Goal: Task Accomplishment & Management: Use online tool/utility

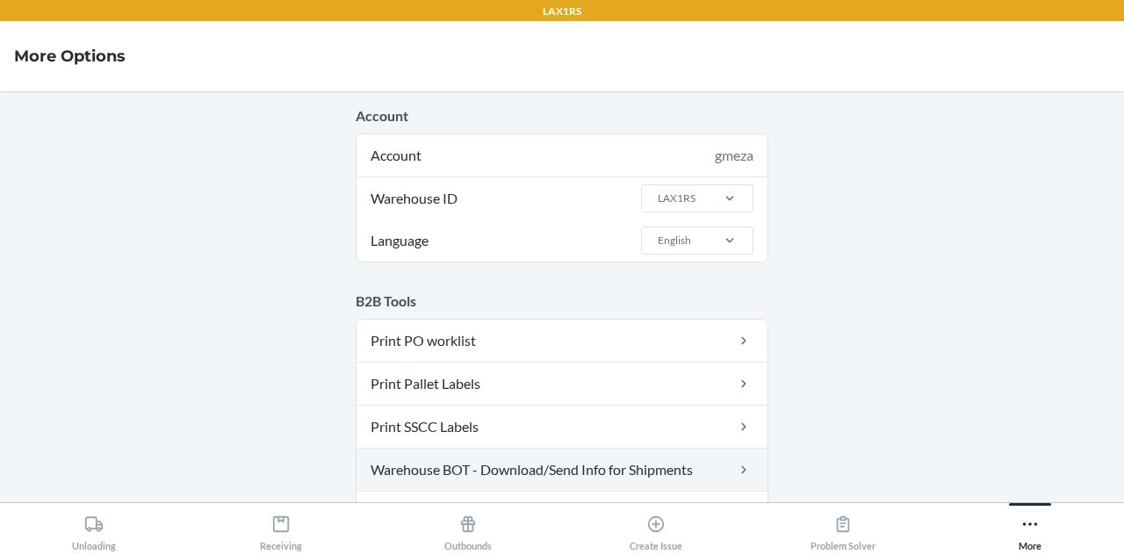
click at [660, 480] on link "Warehouse BOT - Download/Send Info for Shipments" at bounding box center [561, 470] width 411 height 42
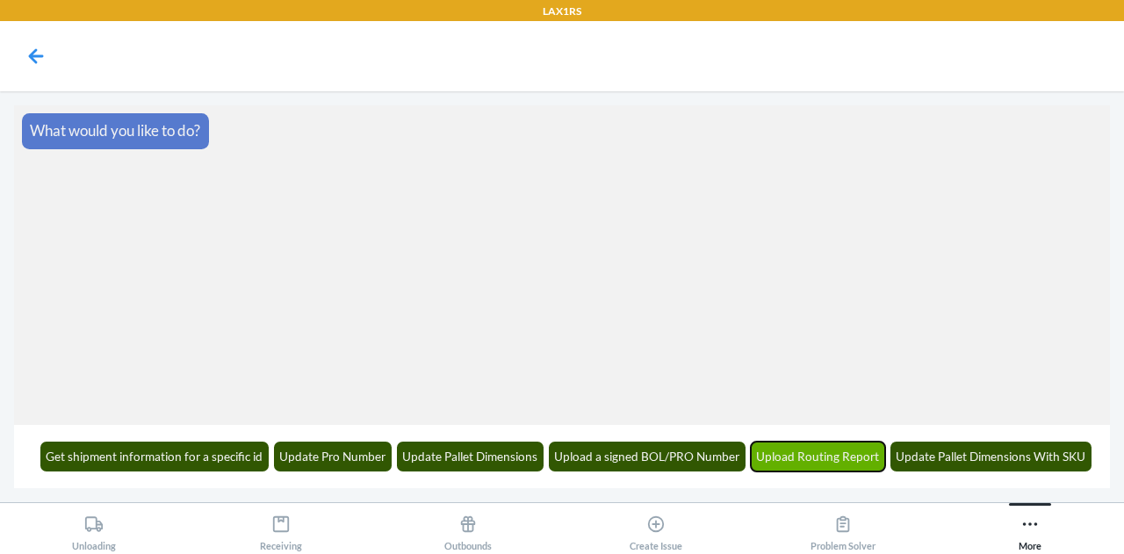
click at [818, 457] on button "Upload Routing Report" at bounding box center [818, 457] width 135 height 30
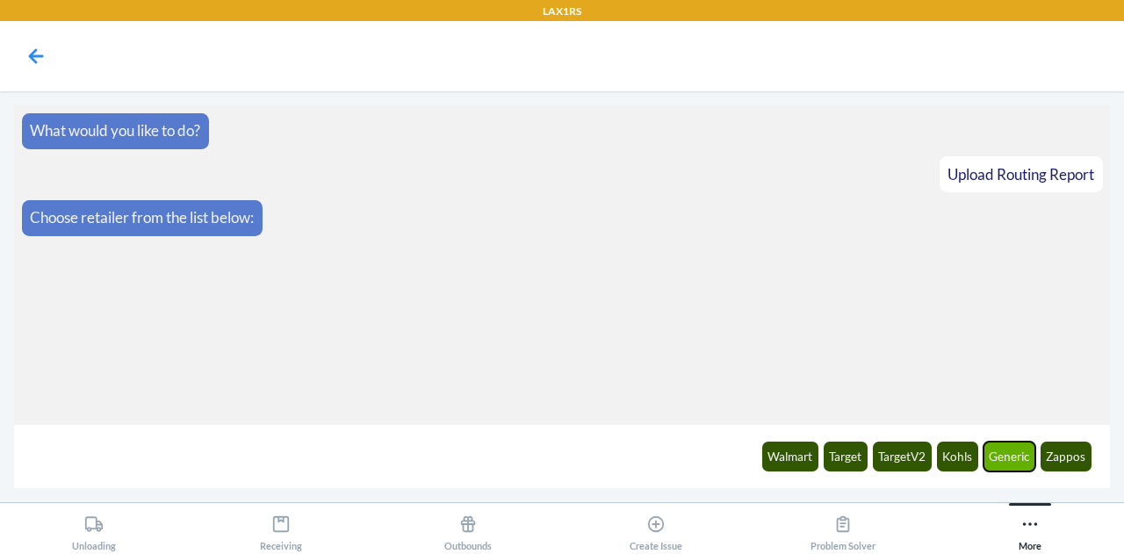
click at [998, 456] on button "Generic" at bounding box center [1009, 457] width 53 height 30
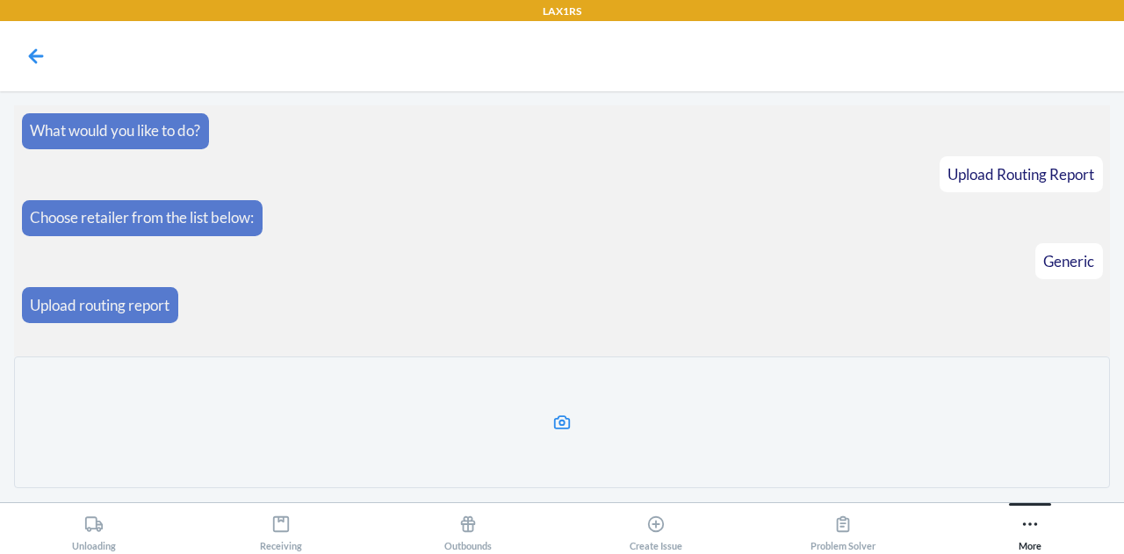
click at [659, 431] on label at bounding box center [562, 422] width 1096 height 132
click at [0, 0] on input "file" at bounding box center [0, 0] width 0 height 0
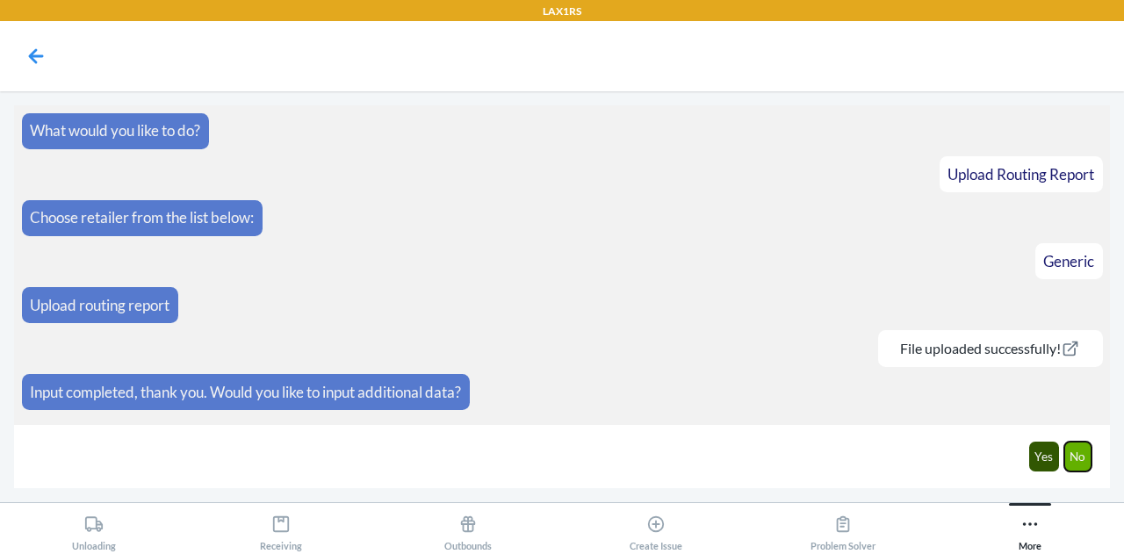
click at [1081, 463] on button "No" at bounding box center [1078, 457] width 28 height 30
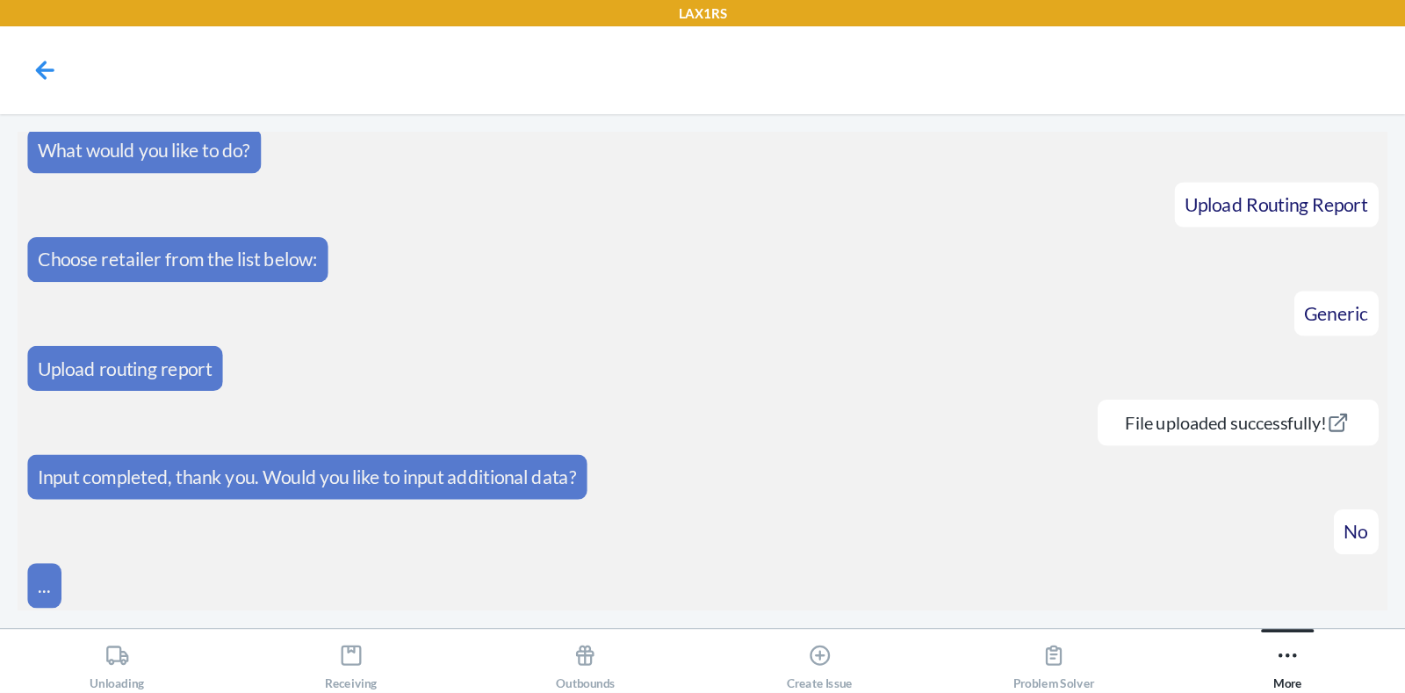
scroll to position [74, 0]
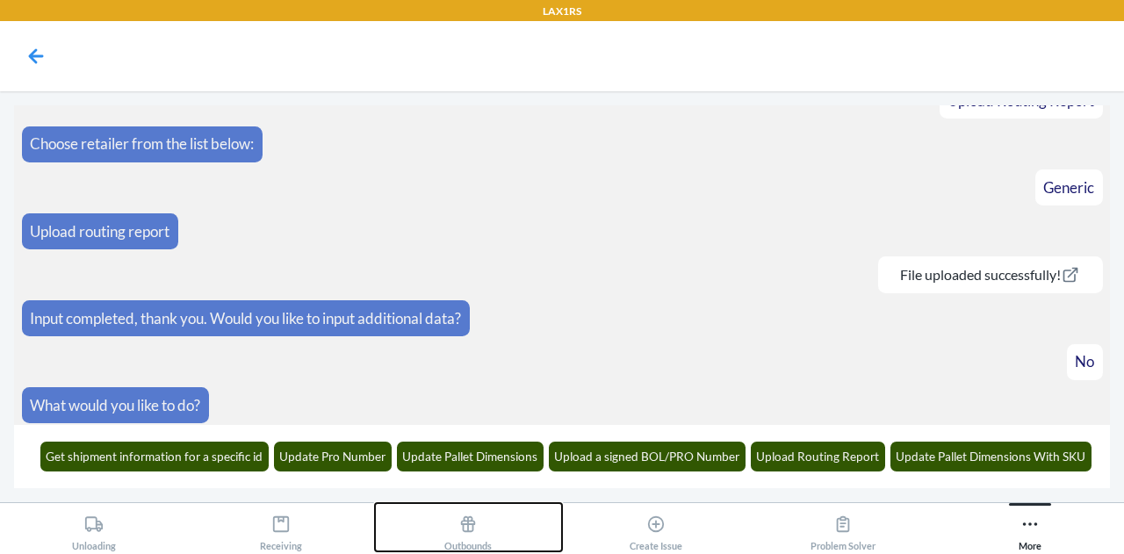
click at [477, 536] on div "Outbounds" at bounding box center [467, 530] width 47 height 44
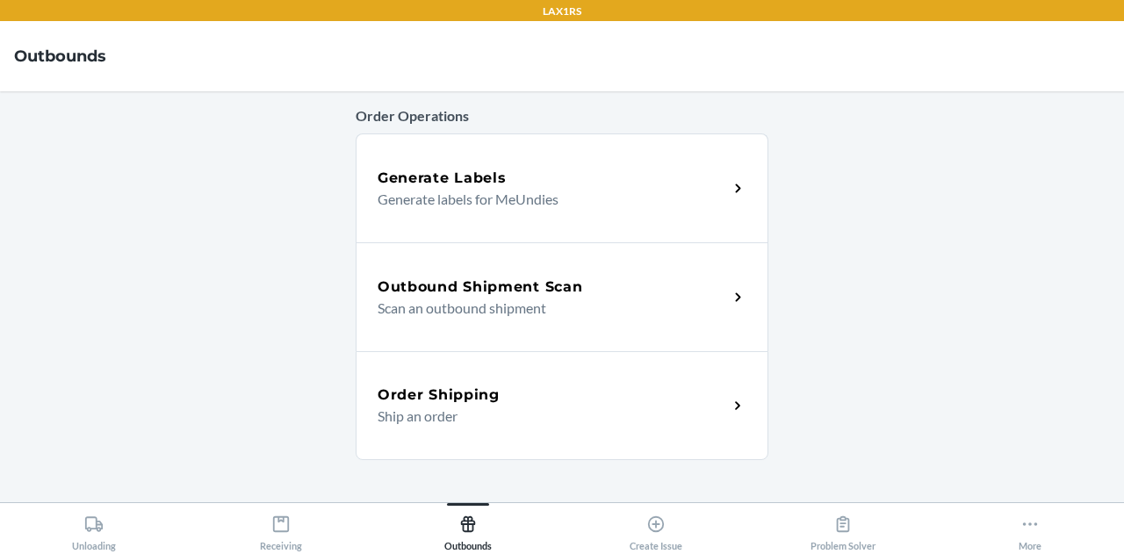
click at [527, 322] on div "Outbound Shipment Scan Scan an outbound shipment" at bounding box center [562, 296] width 413 height 109
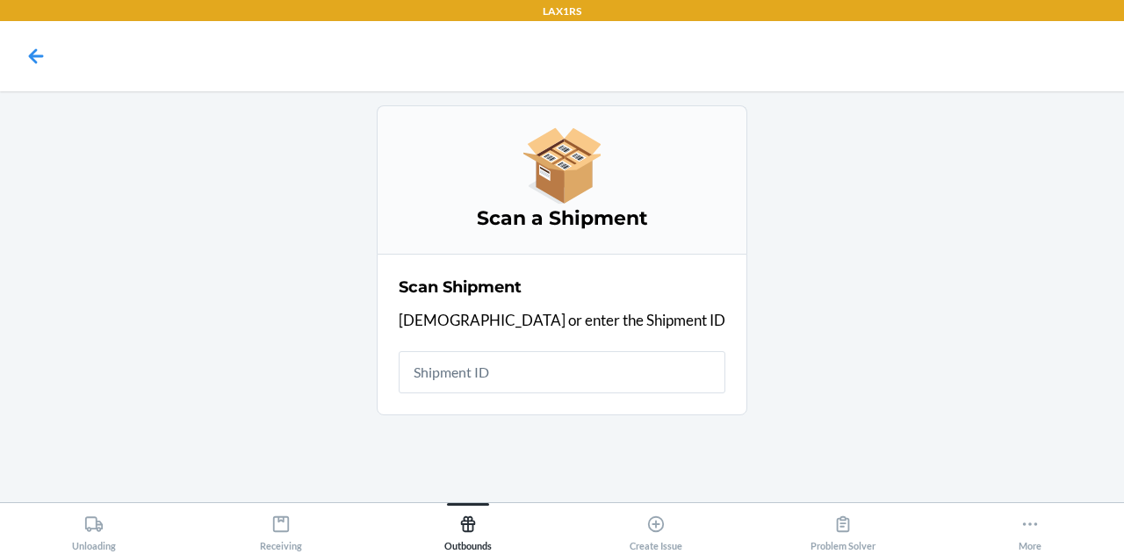
click at [527, 361] on input "text" at bounding box center [562, 372] width 327 height 42
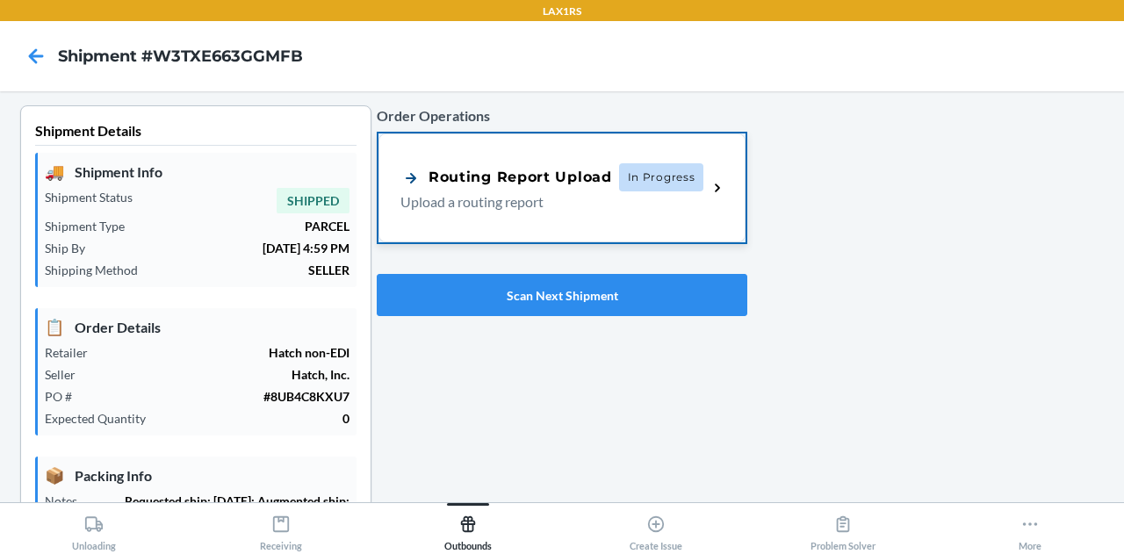
click at [518, 178] on div "Routing Report Upload" at bounding box center [506, 178] width 212 height 22
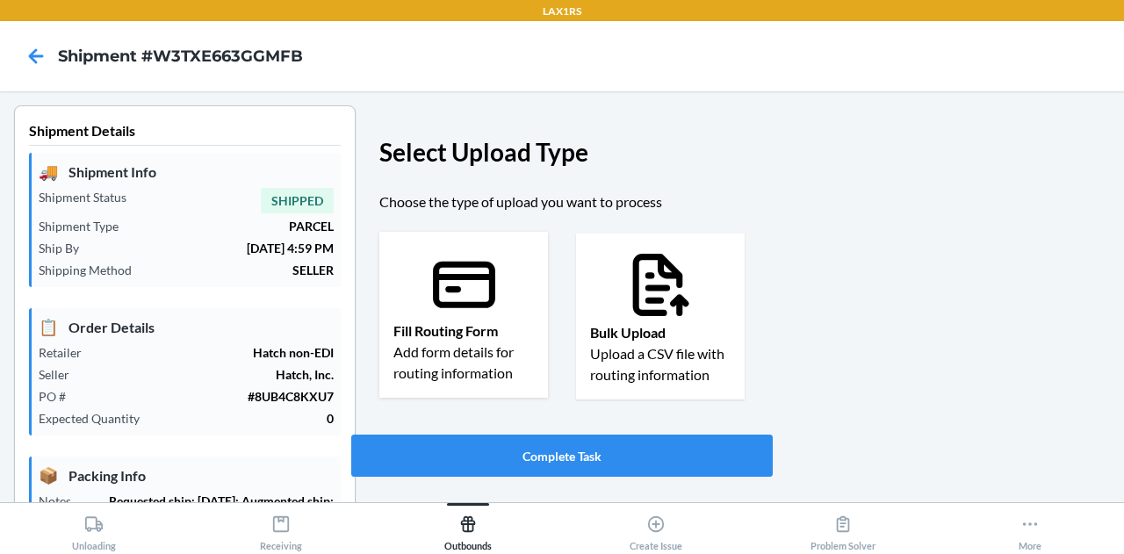
click at [463, 306] on icon at bounding box center [464, 285] width 62 height 47
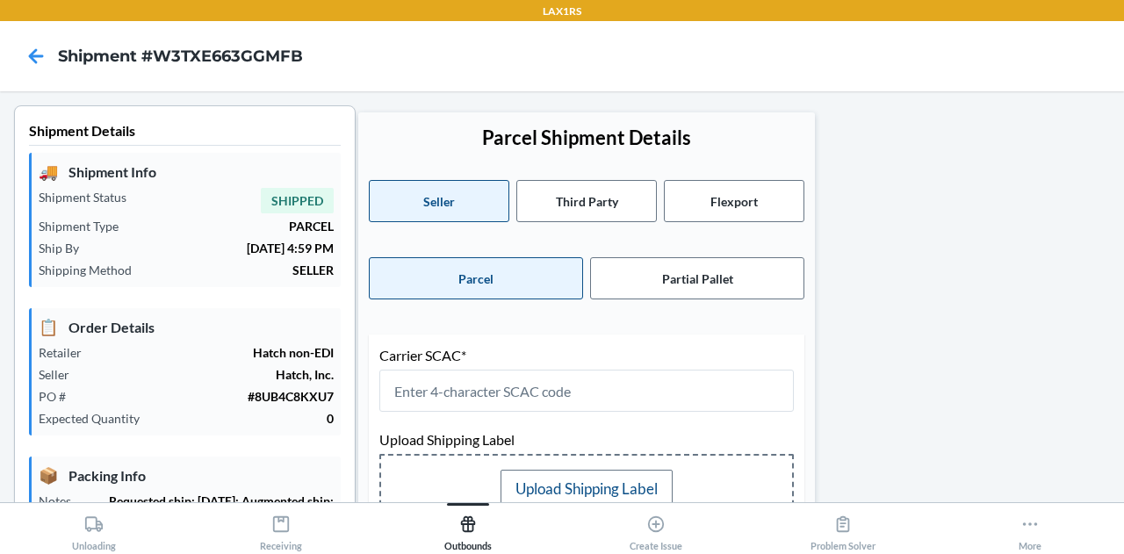
type input "[DATE]"
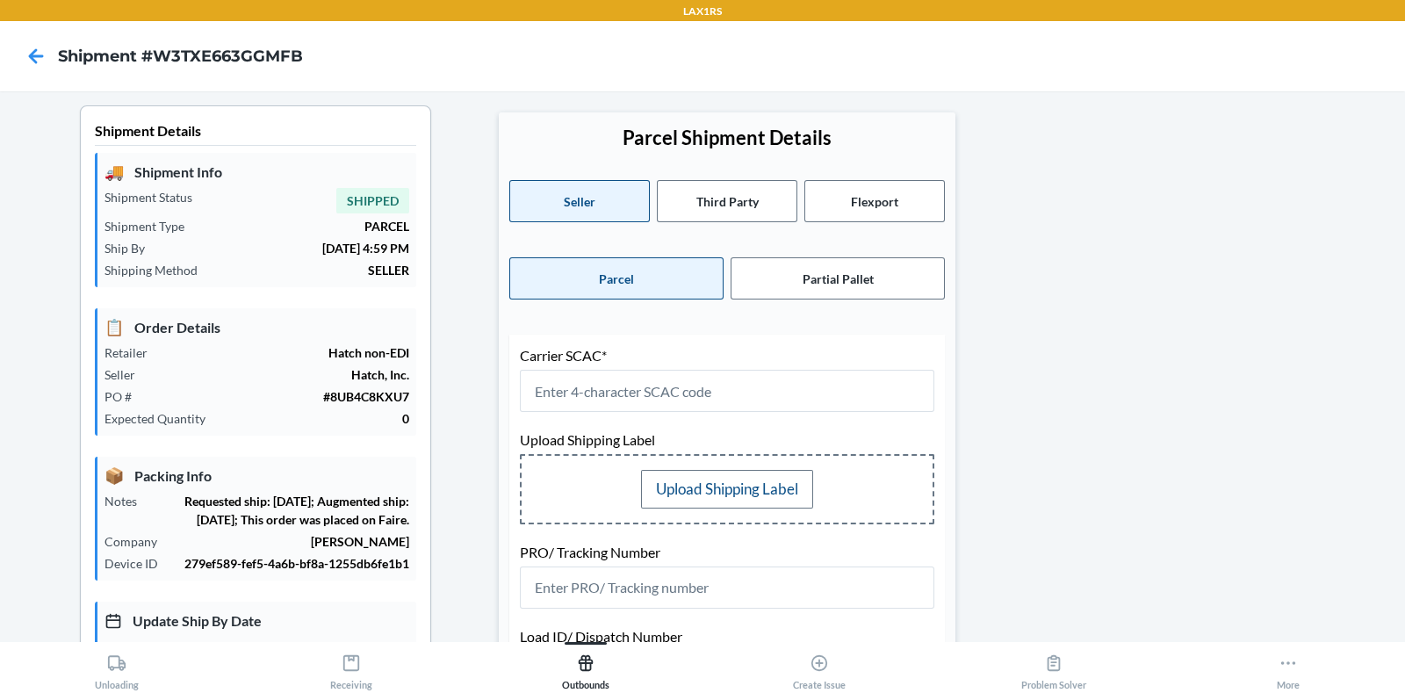
drag, startPoint x: 931, startPoint y: 4, endPoint x: 988, endPoint y: 296, distance: 297.1
click at [988, 296] on div at bounding box center [1150, 641] width 482 height 1073
click at [802, 395] on input "text" at bounding box center [727, 391] width 414 height 42
type input "UPSN"
click at [1057, 323] on div at bounding box center [1150, 641] width 482 height 1073
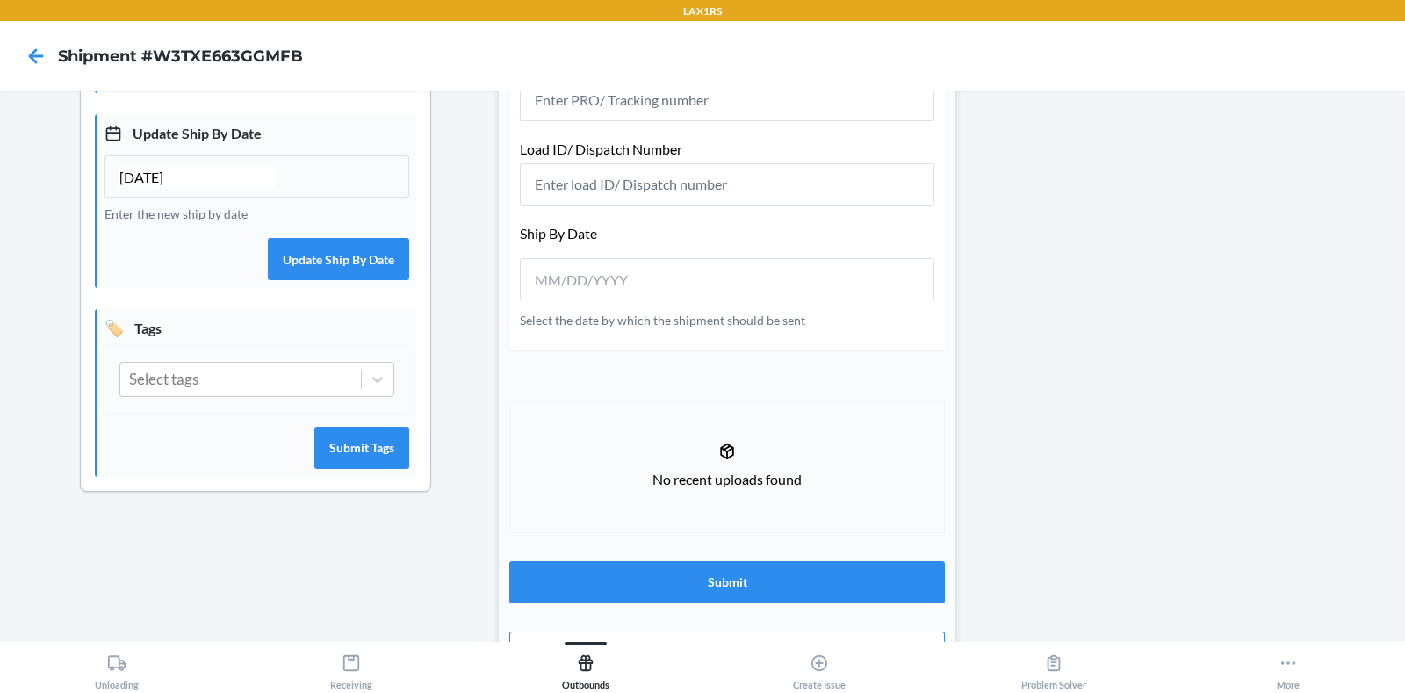
scroll to position [489, 0]
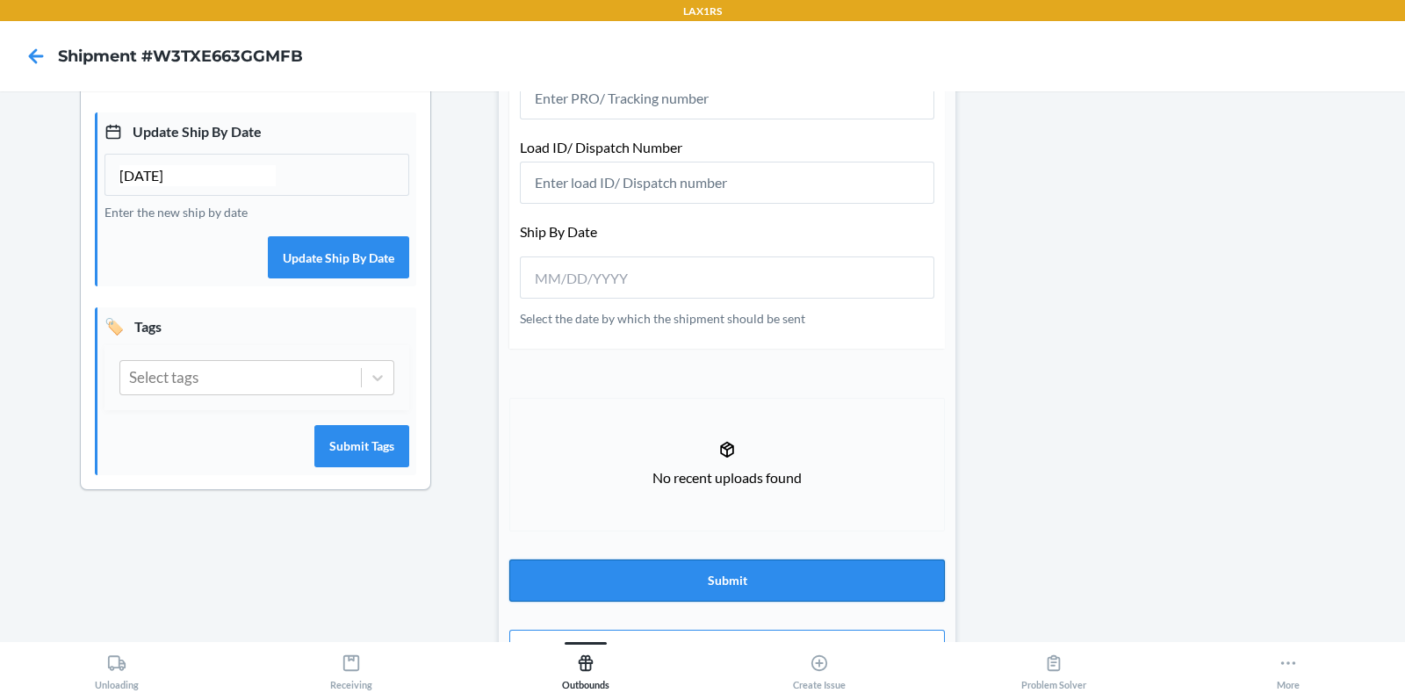
click at [791, 553] on button "Submit" at bounding box center [727, 580] width 436 height 42
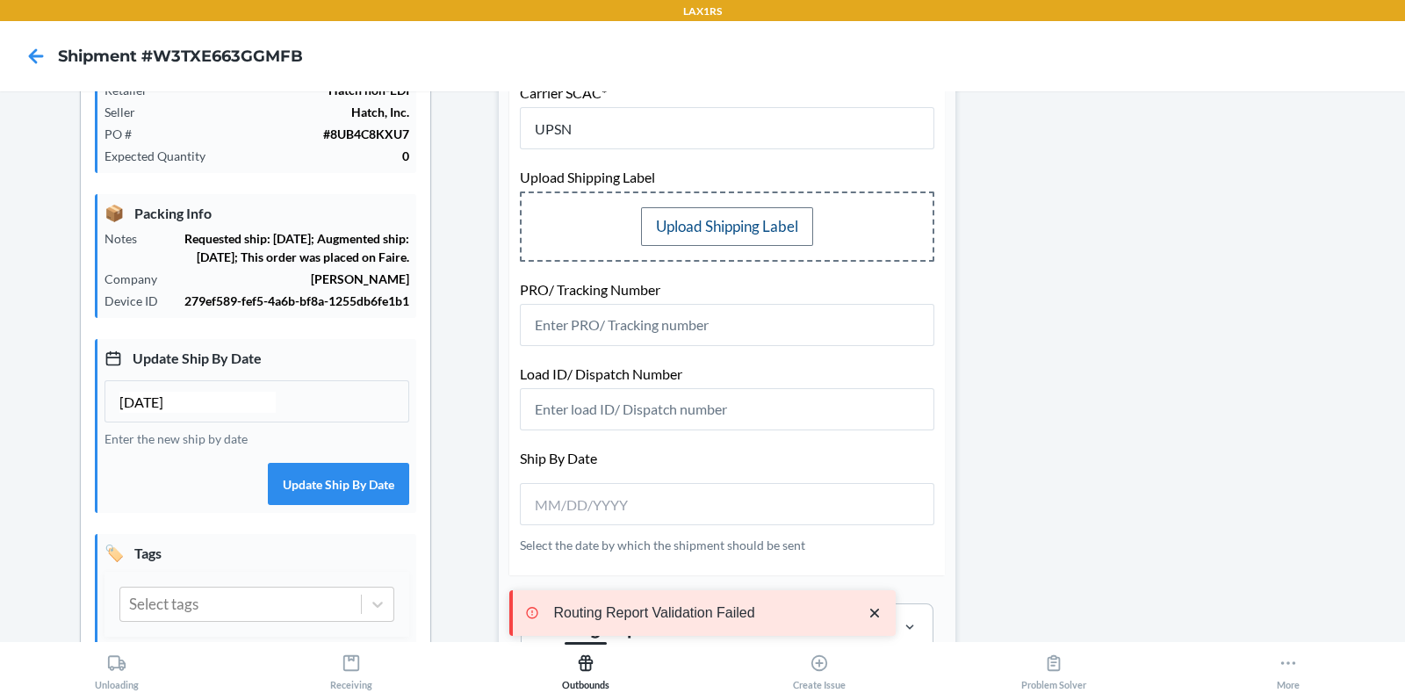
scroll to position [53, 0]
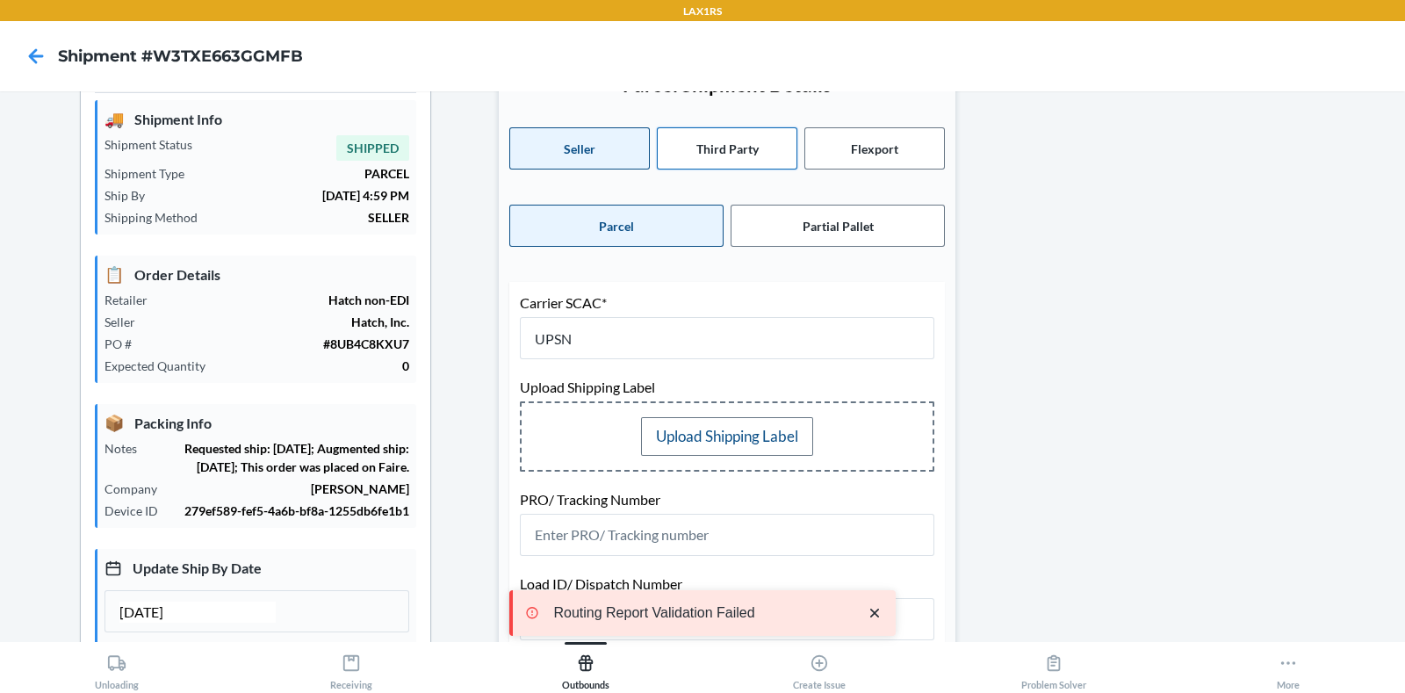
click at [716, 143] on button "Third Party" at bounding box center [727, 148] width 140 height 42
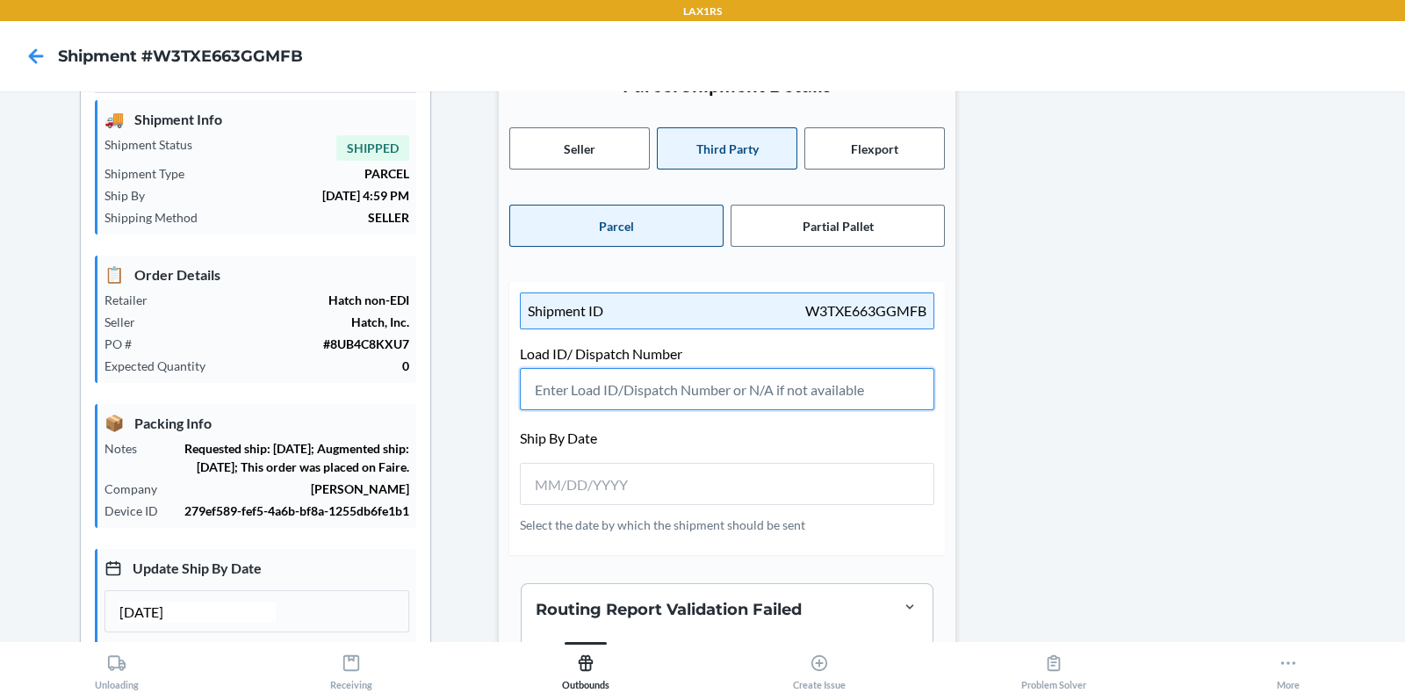
click at [608, 384] on input "text" at bounding box center [727, 389] width 414 height 42
type input "N/A"
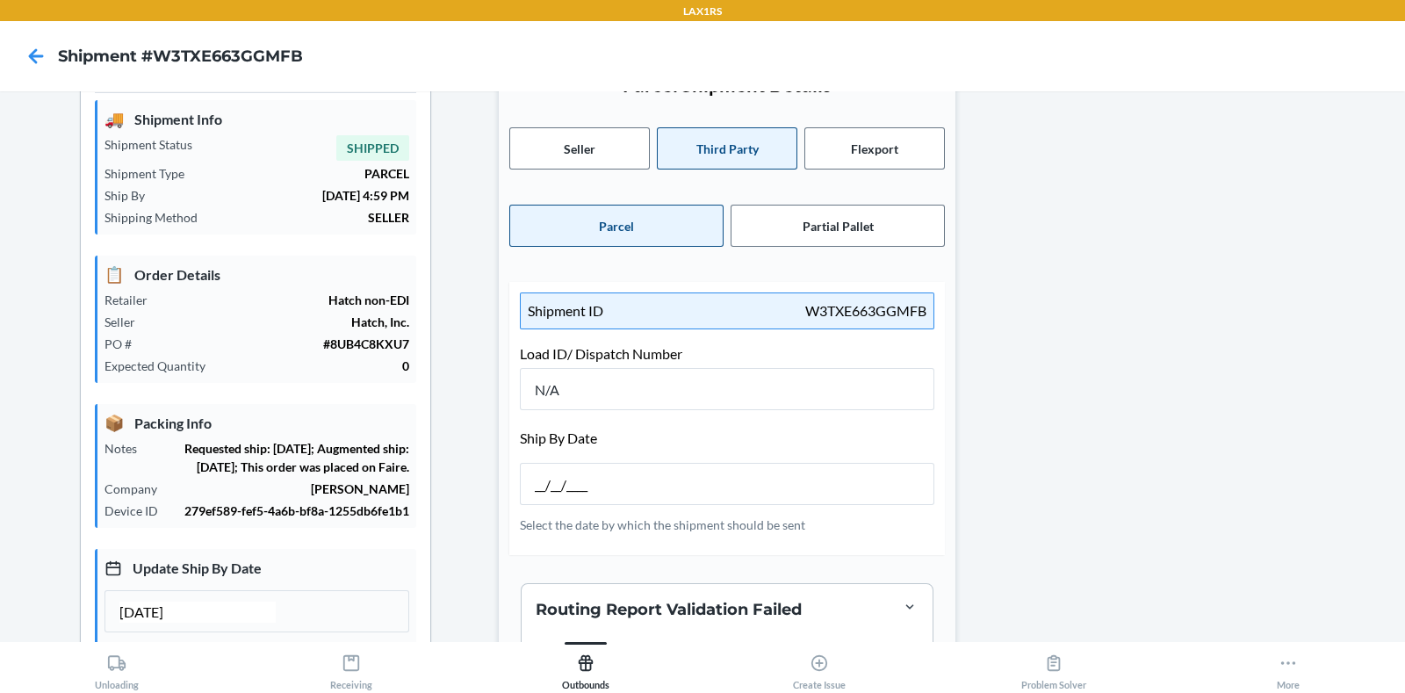
click at [553, 474] on input "__/__/____" at bounding box center [613, 484] width 156 height 21
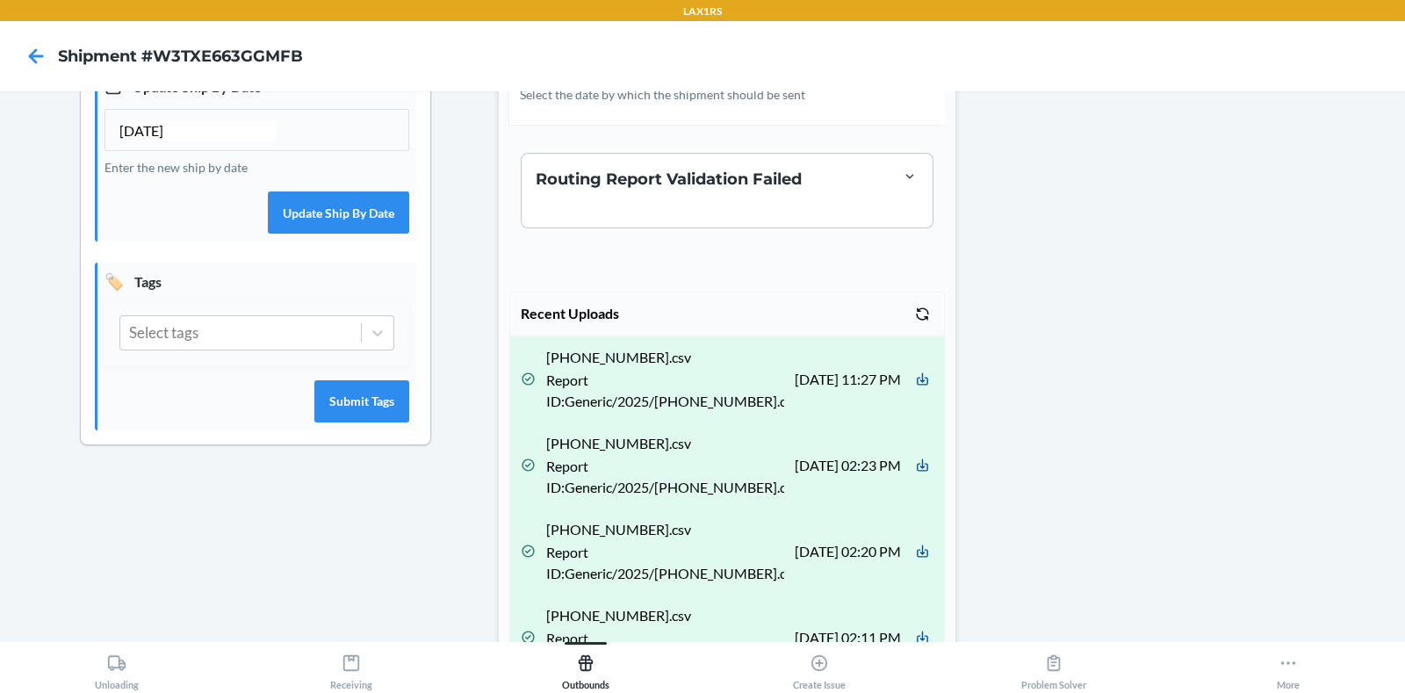
scroll to position [737, 0]
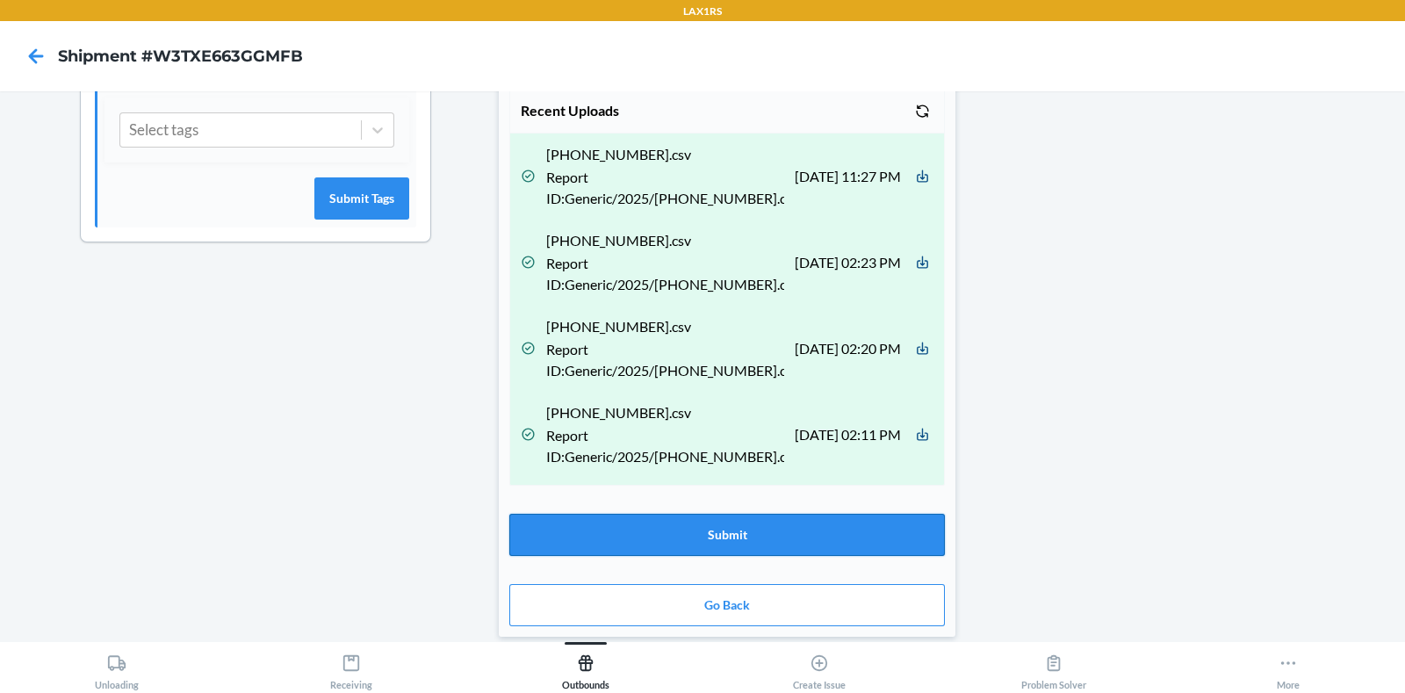
type input "[DATE]"
click at [721, 520] on button "Submit" at bounding box center [727, 535] width 436 height 42
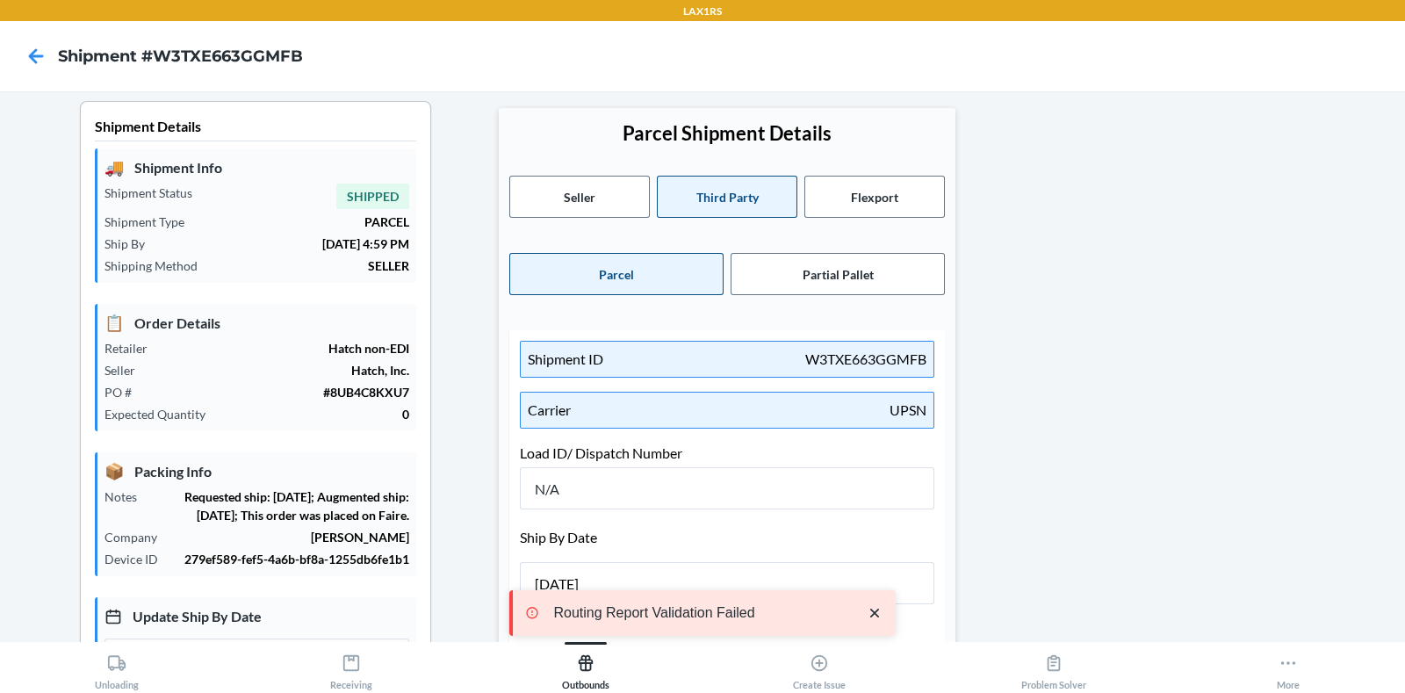
scroll to position [0, 0]
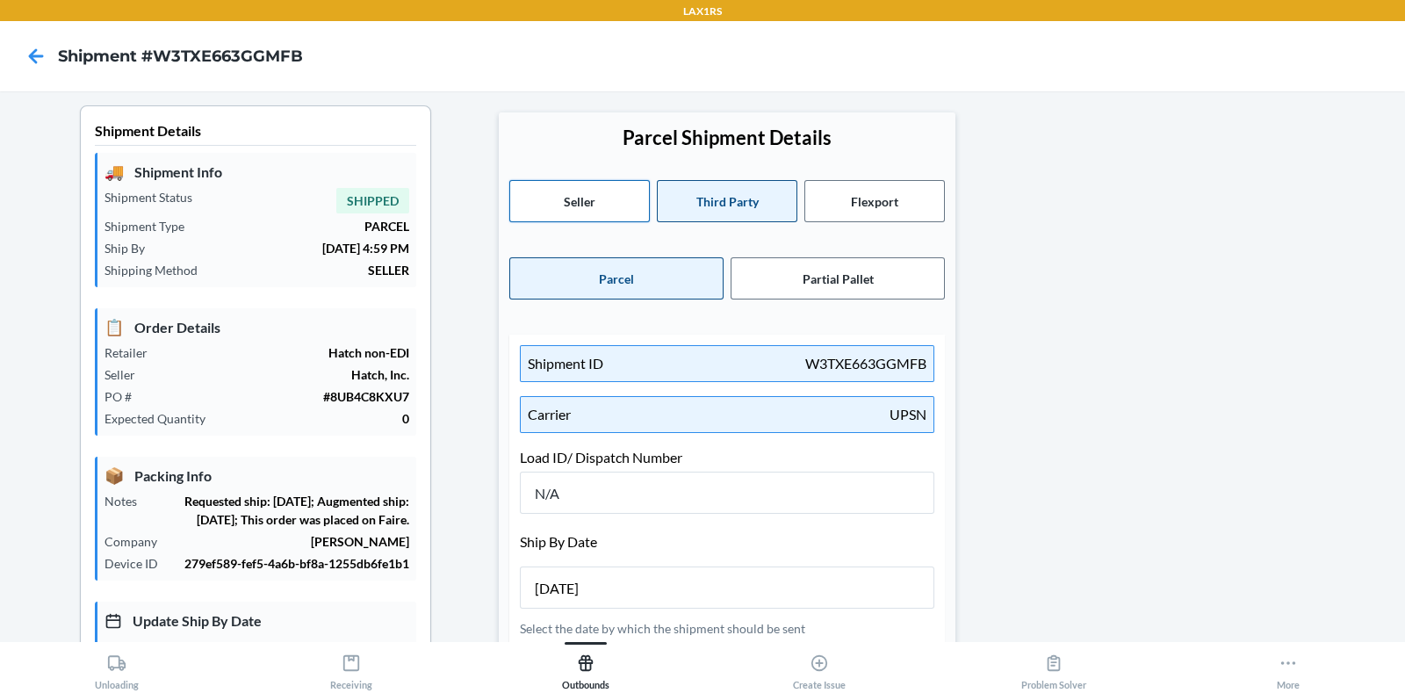
click at [624, 212] on button "Seller" at bounding box center [579, 201] width 140 height 42
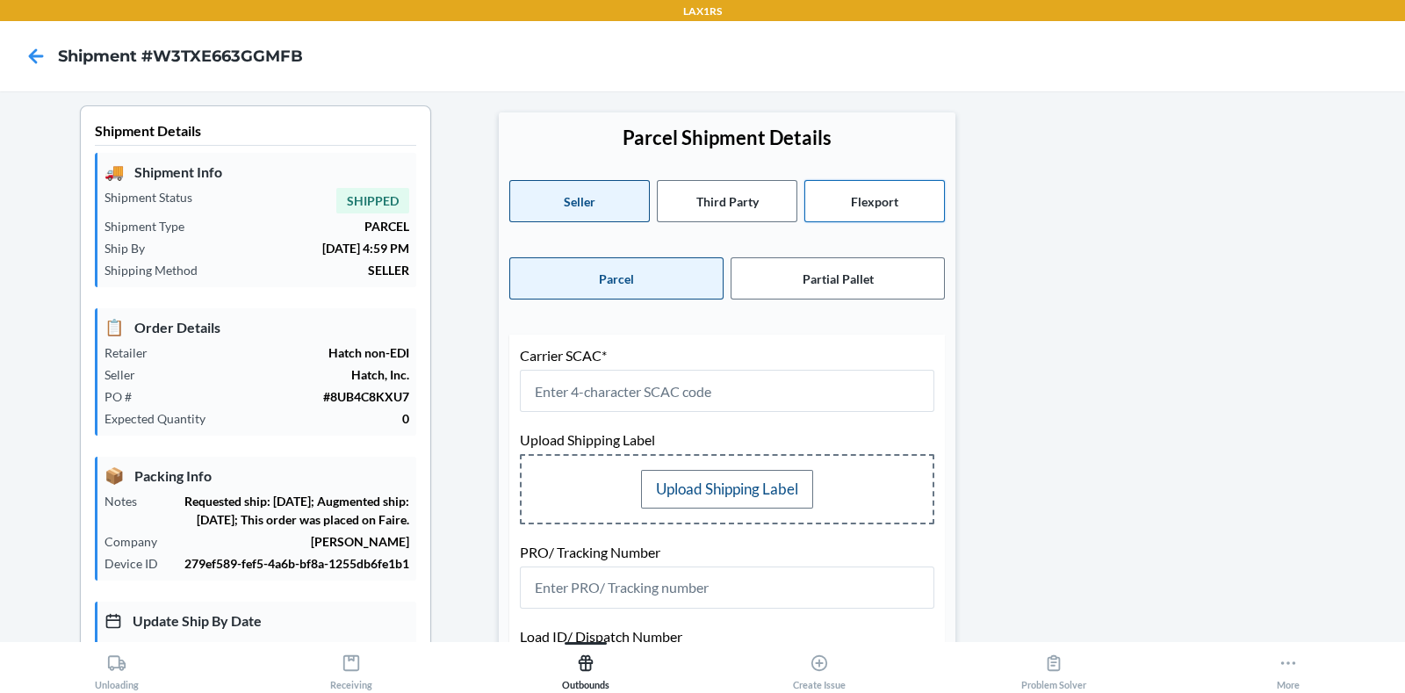
click at [864, 199] on button "Flexport" at bounding box center [874, 201] width 140 height 42
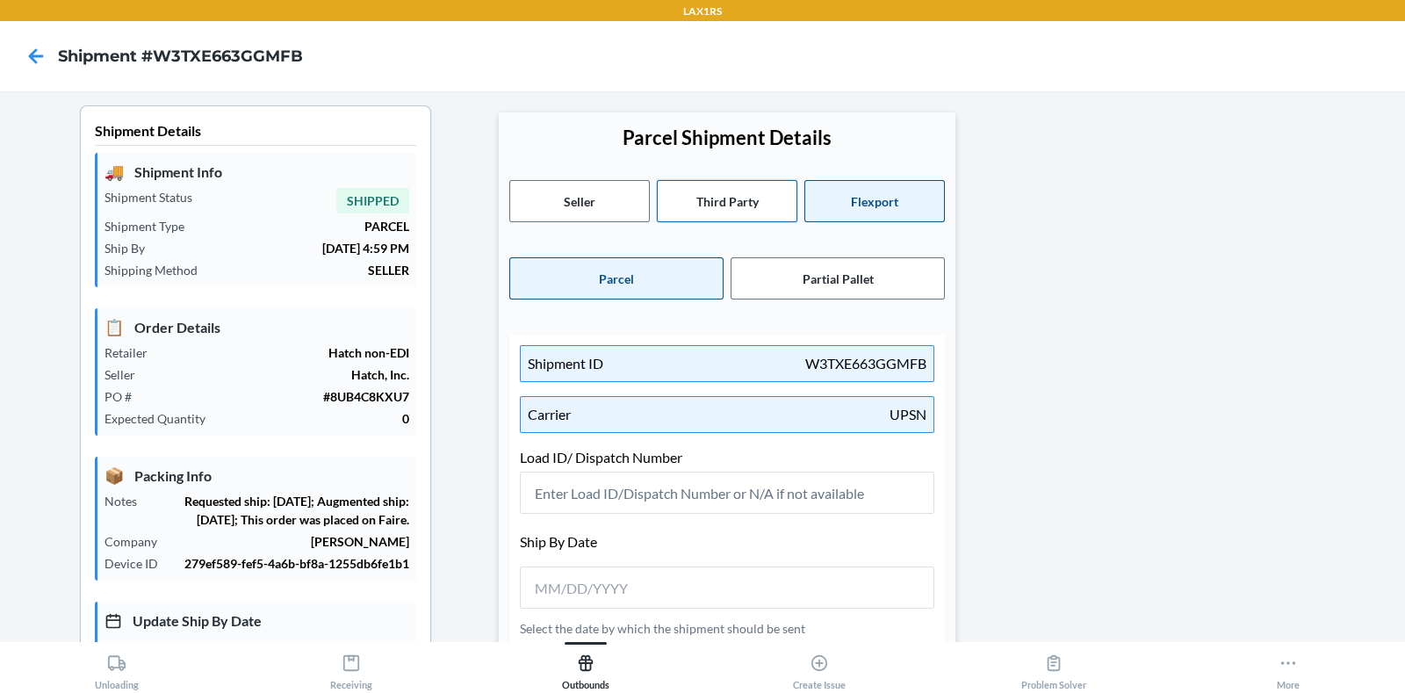
click at [687, 205] on button "Third Party" at bounding box center [727, 201] width 140 height 42
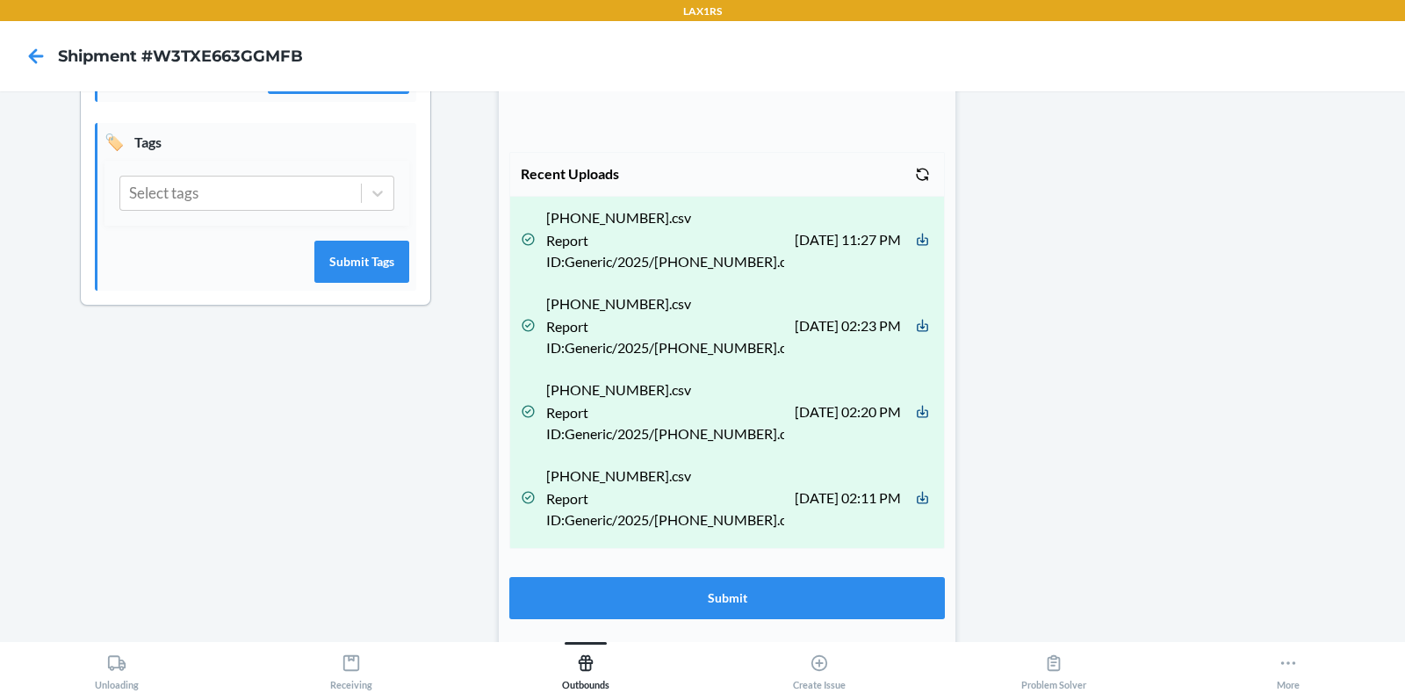
scroll to position [737, 0]
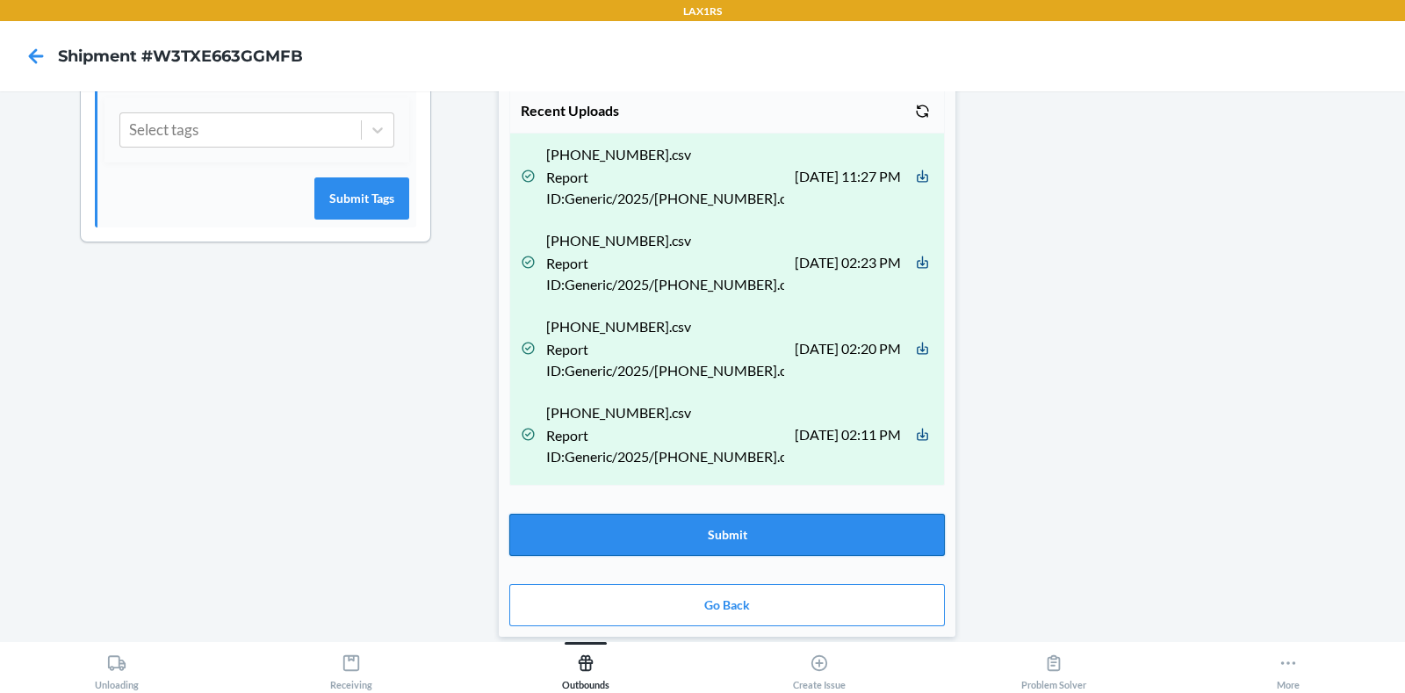
click at [882, 533] on button "Submit" at bounding box center [727, 535] width 436 height 42
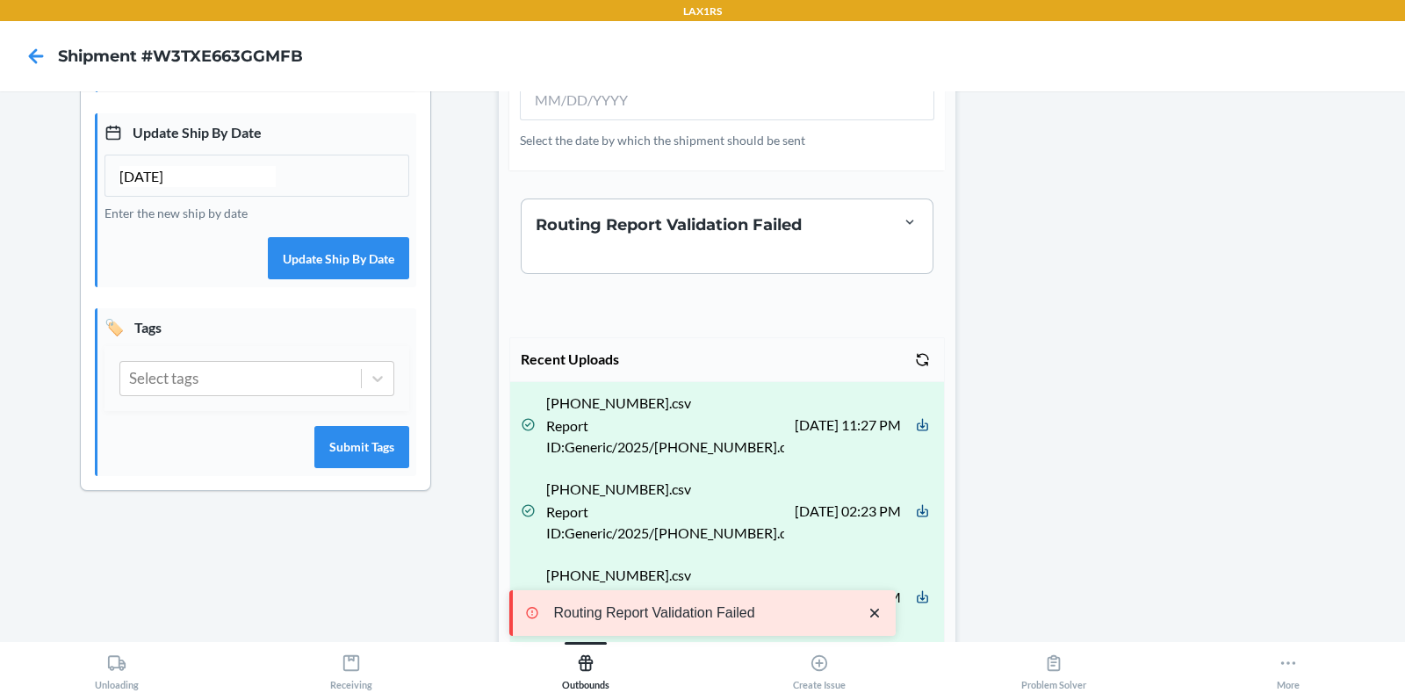
scroll to position [491, 0]
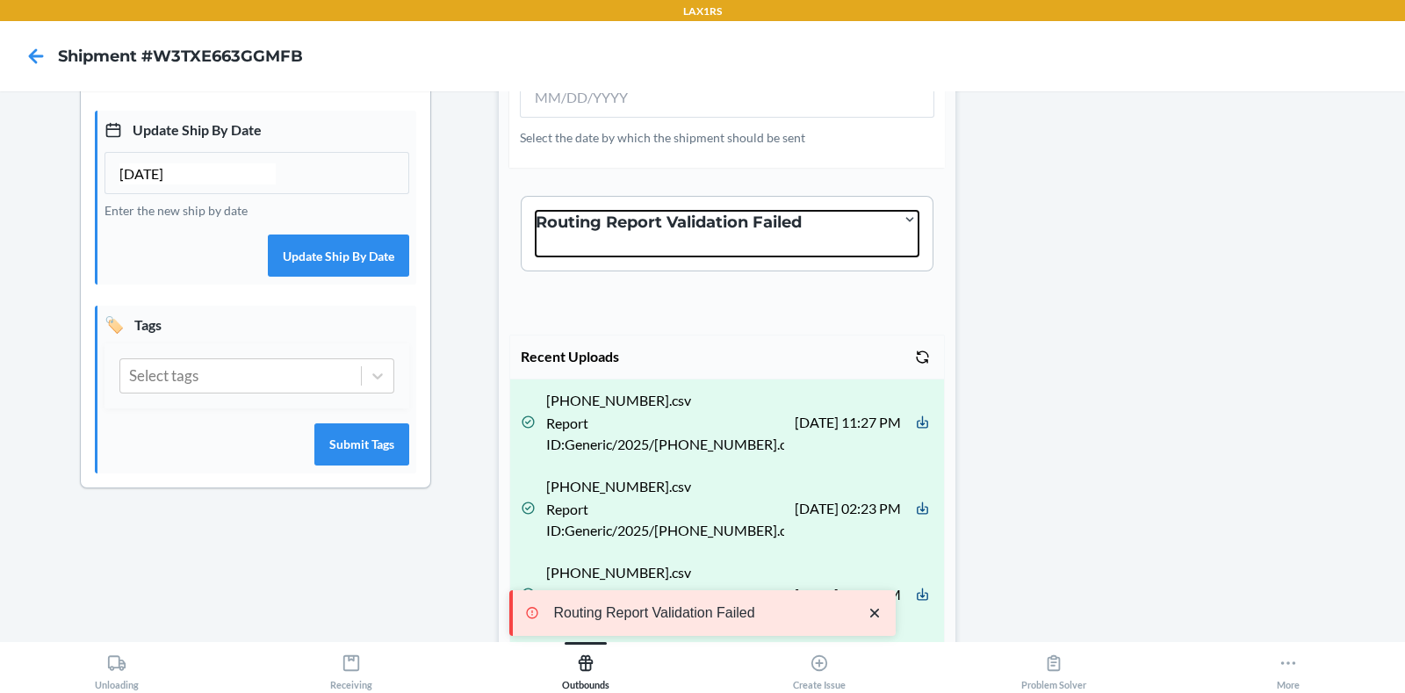
click at [804, 252] on div at bounding box center [727, 245] width 383 height 23
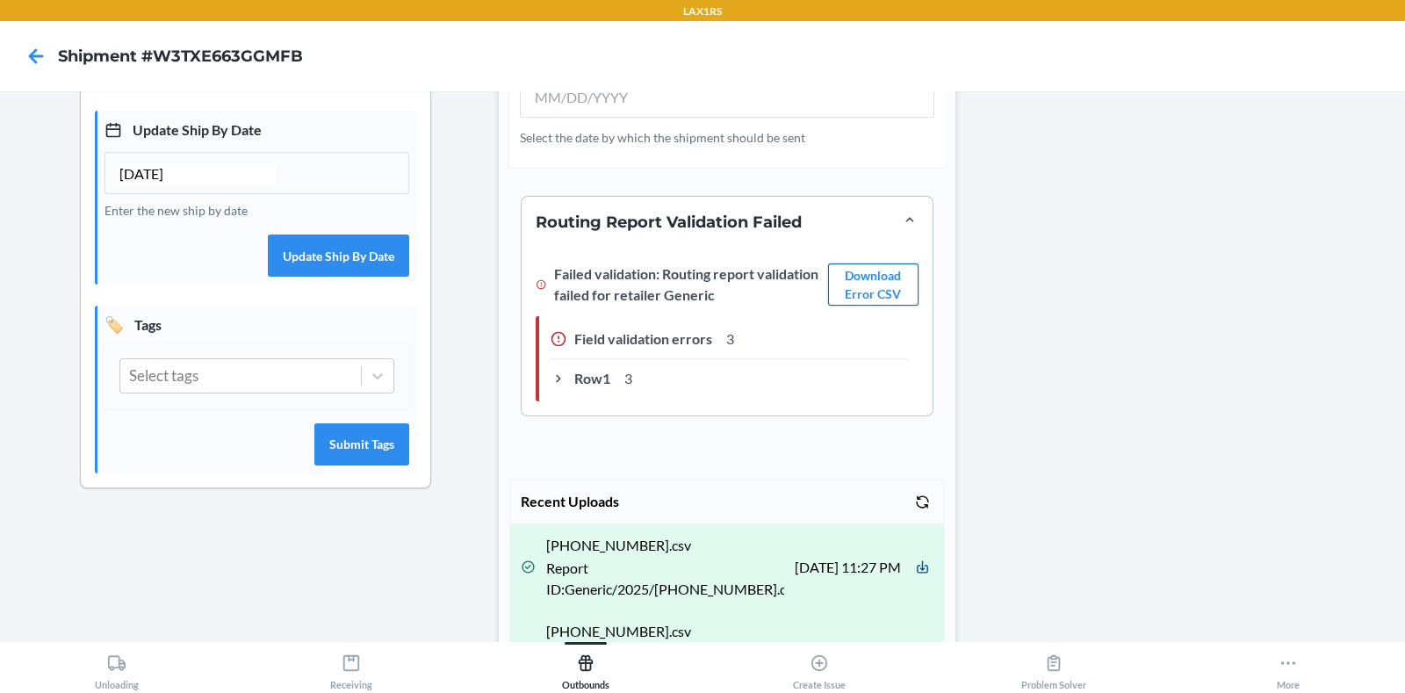
click at [879, 276] on button "Download Error CSV" at bounding box center [873, 284] width 90 height 42
click at [553, 374] on icon at bounding box center [559, 379] width 18 height 18
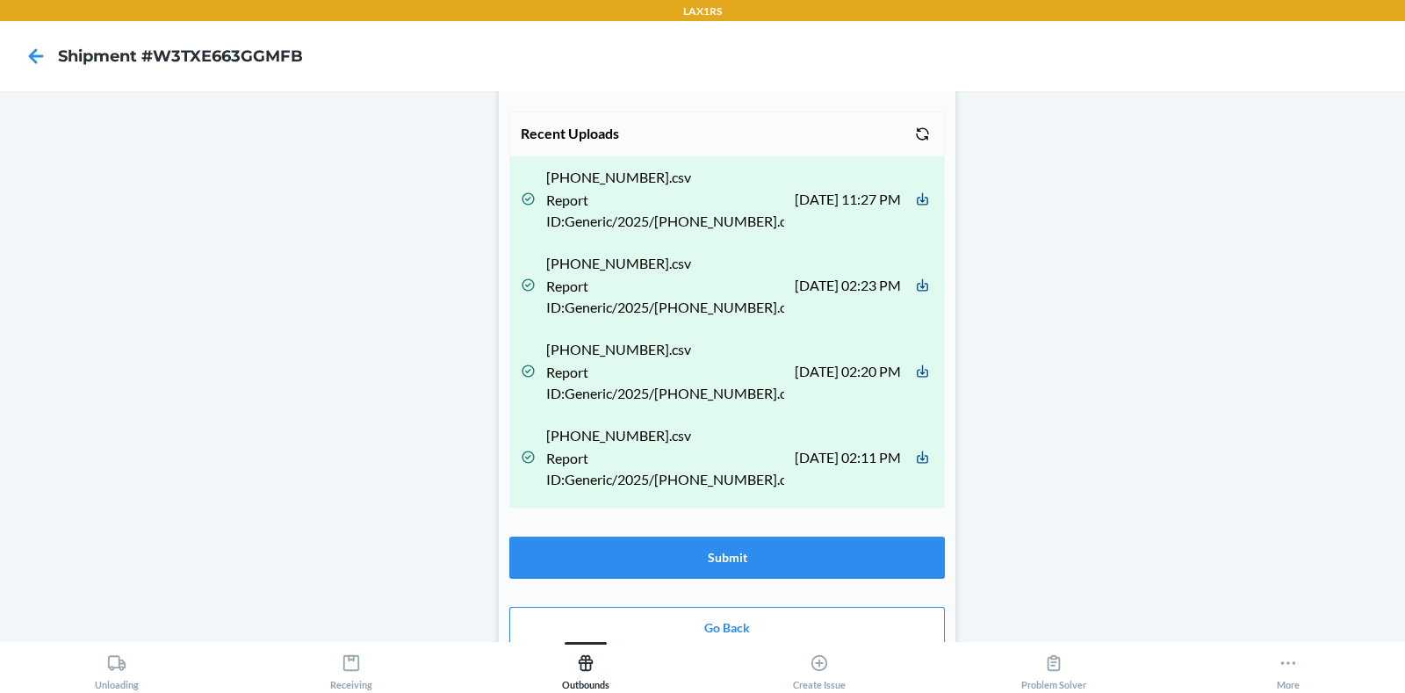
scroll to position [1050, 0]
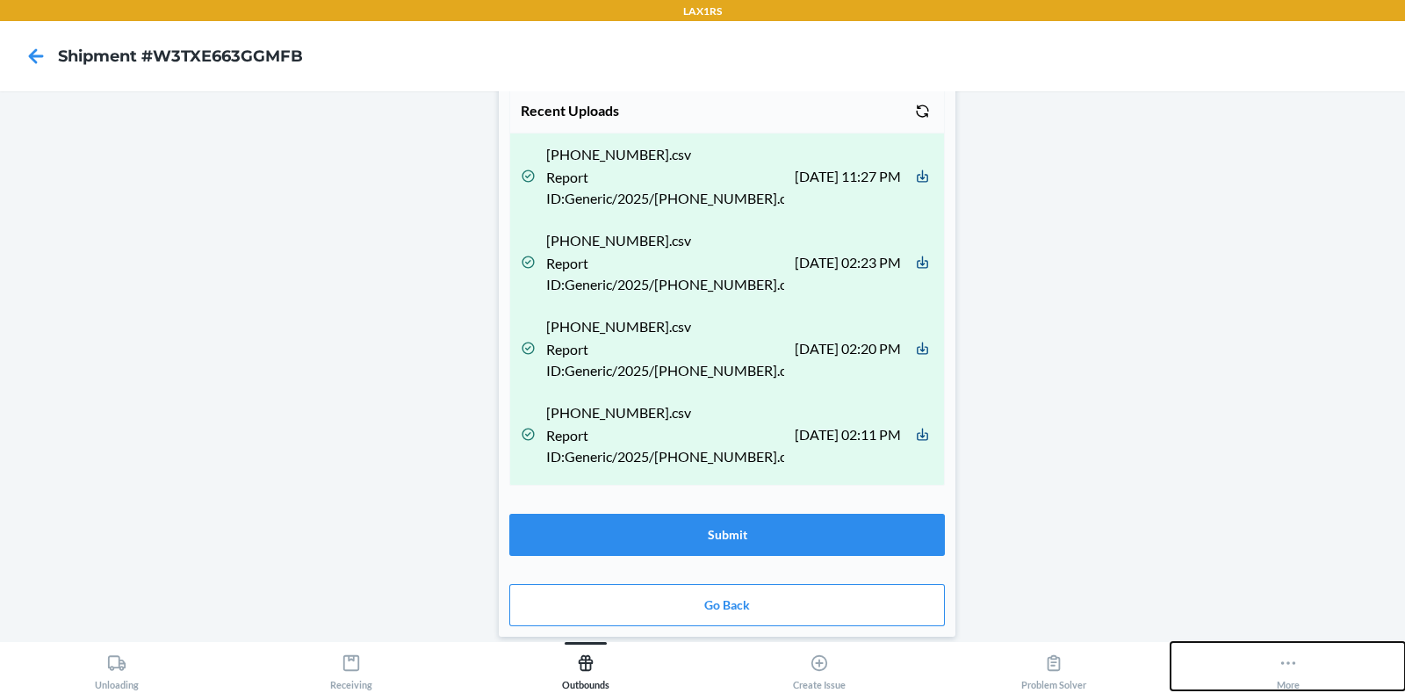
click at [1123, 553] on button "More" at bounding box center [1287, 666] width 234 height 48
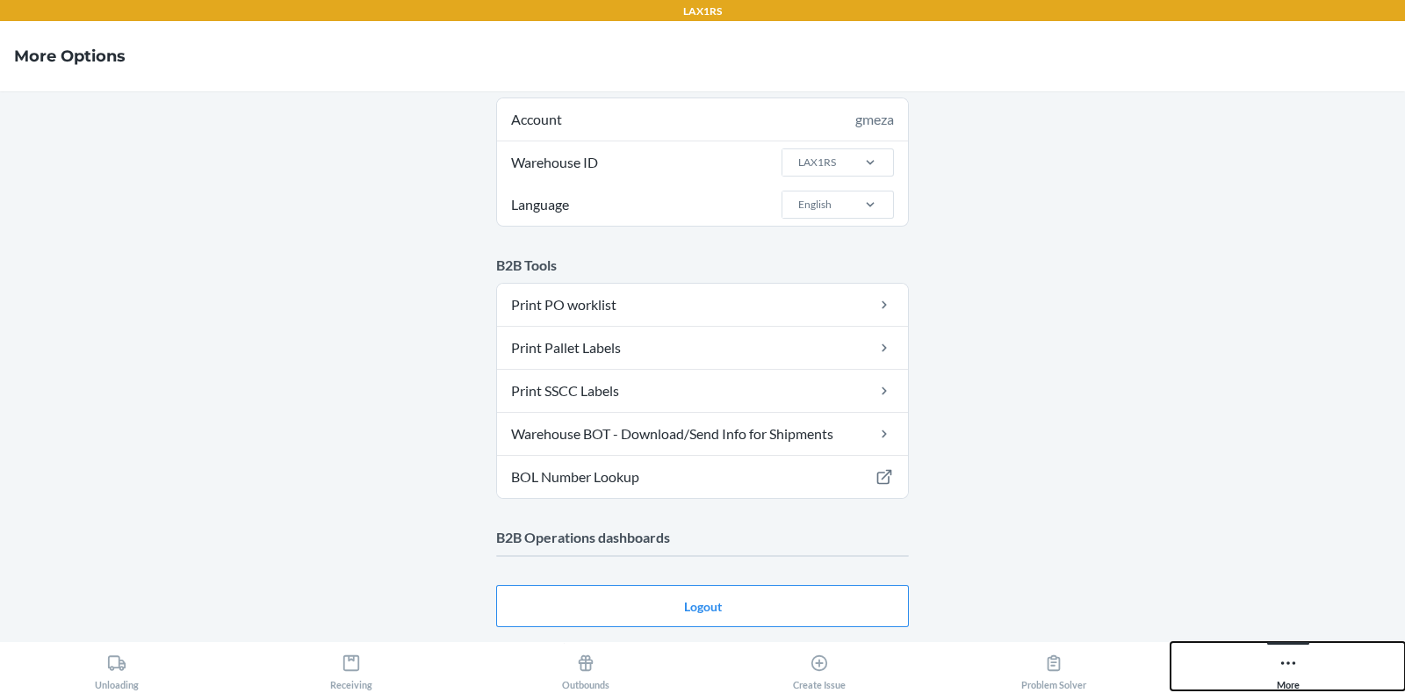
scroll to position [34, 0]
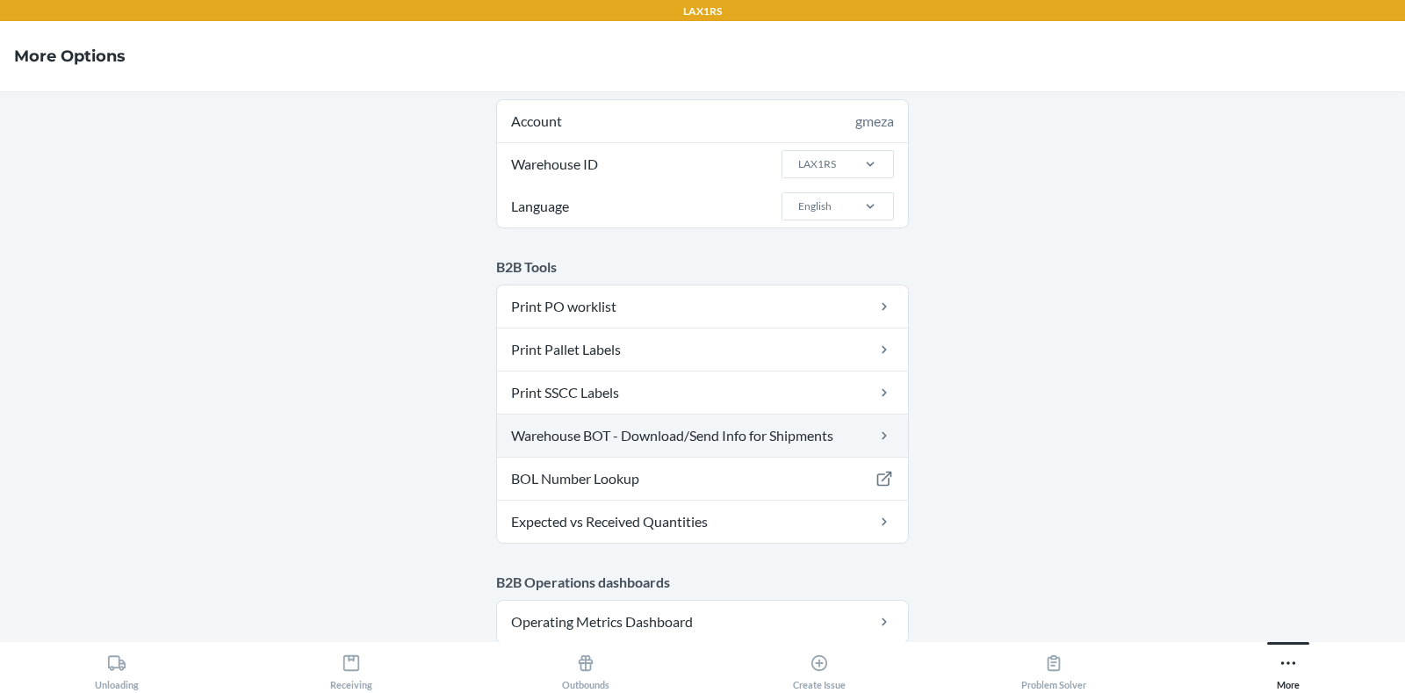
click at [743, 426] on link "Warehouse BOT - Download/Send Info for Shipments" at bounding box center [702, 435] width 411 height 42
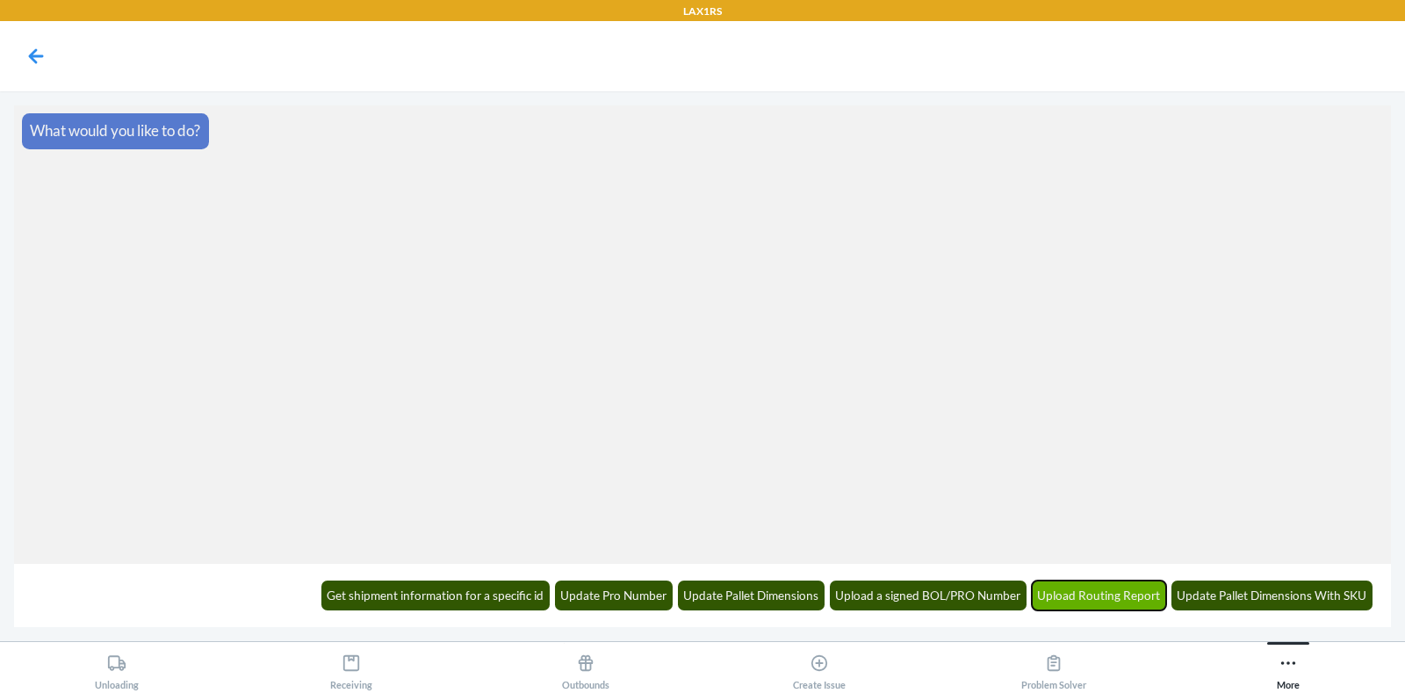
click at [1112, 553] on button "Upload Routing Report" at bounding box center [1099, 595] width 135 height 30
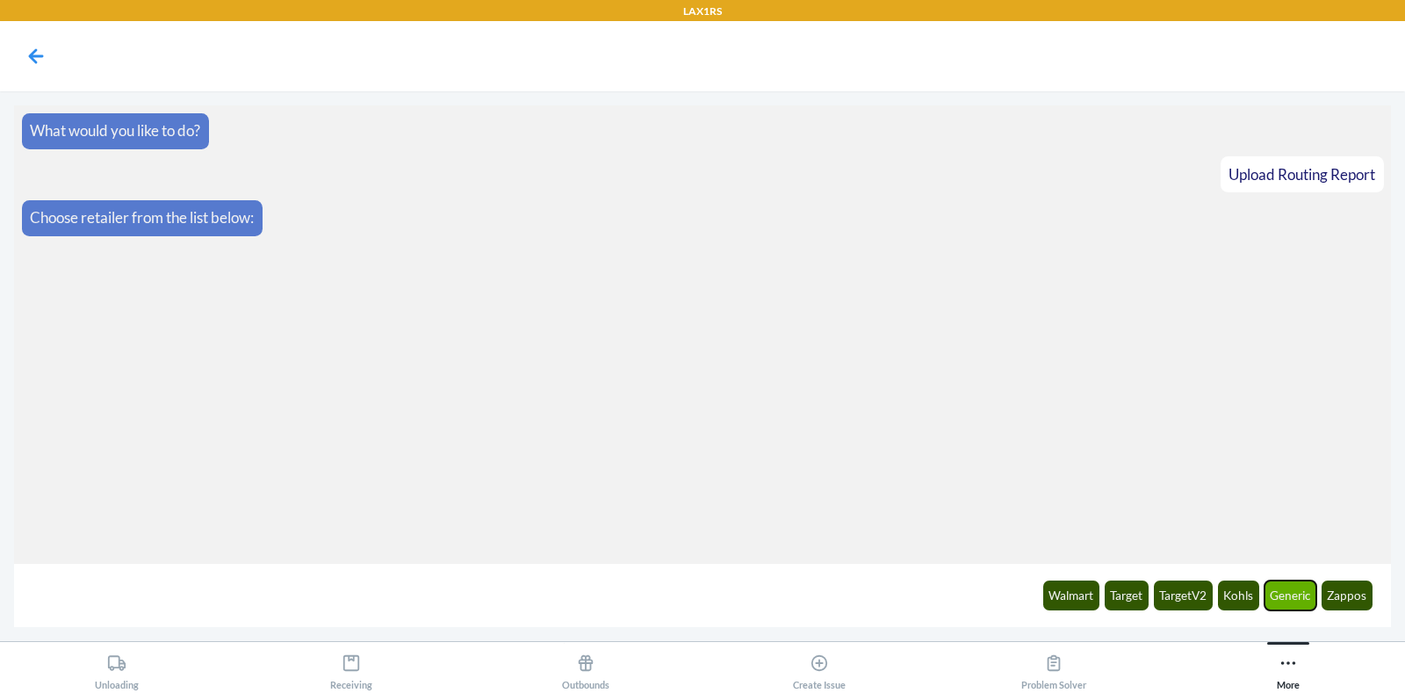
click at [1123, 553] on button "Generic" at bounding box center [1290, 595] width 53 height 30
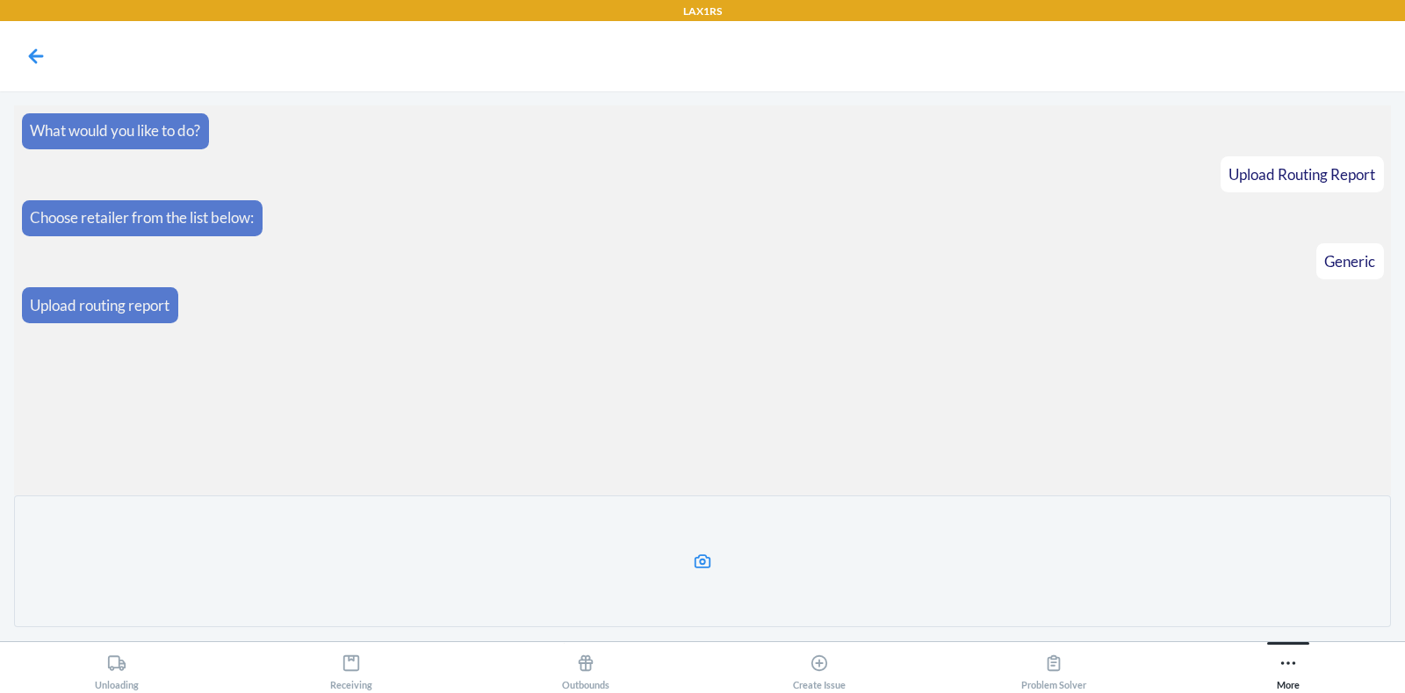
click at [878, 551] on label at bounding box center [702, 561] width 1377 height 132
click at [0, 0] on input "file" at bounding box center [0, 0] width 0 height 0
